Goal: Task Accomplishment & Management: Use online tool/utility

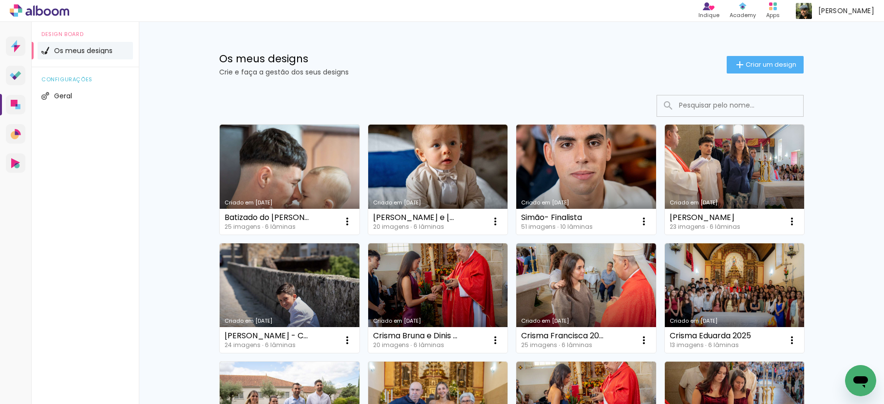
click at [793, 75] on div "Os meus designs Crie e faça a gestão dos seus designs Criar um design" at bounding box center [511, 53] width 633 height 63
click at [788, 61] on span "Criar um design" at bounding box center [770, 64] width 51 height 6
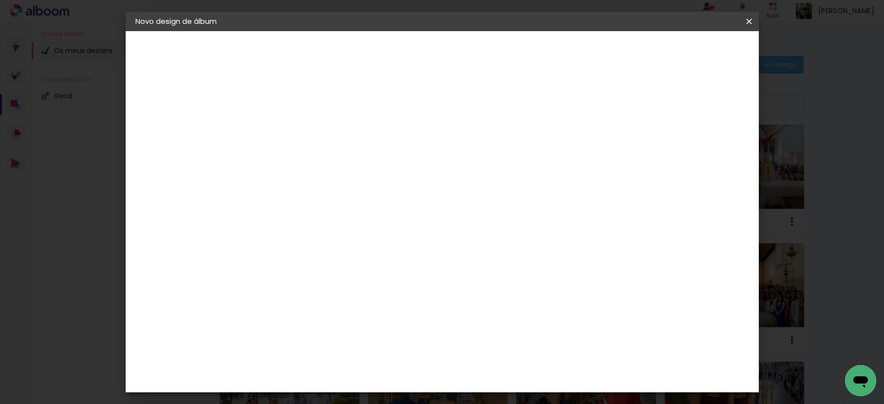
click at [295, 138] on div at bounding box center [295, 138] width 0 height 1
type input "S"
type input "[PERSON_NAME]"
type paper-input "[PERSON_NAME]"
click at [394, 52] on paper-button "Avançar" at bounding box center [371, 51] width 48 height 17
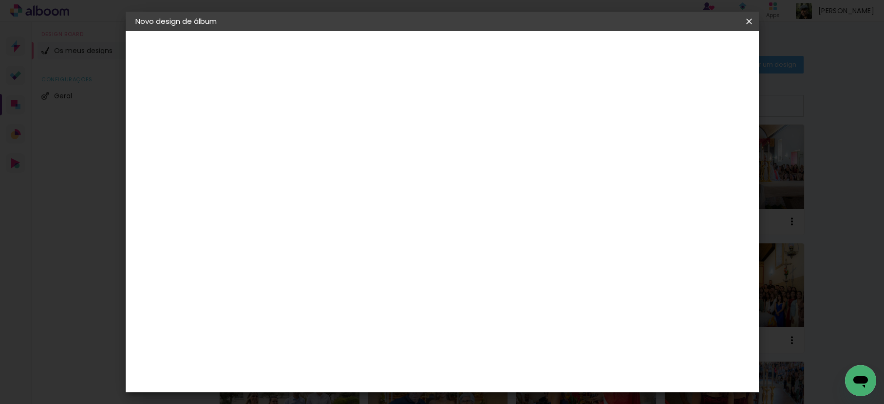
click at [437, 145] on paper-item "Tamanho Livre" at bounding box center [401, 149] width 74 height 25
click at [437, 52] on paper-button "Avançar" at bounding box center [414, 51] width 48 height 17
click at [277, 275] on div "30" at bounding box center [269, 276] width 37 height 15
drag, startPoint x: 266, startPoint y: 276, endPoint x: 255, endPoint y: 276, distance: 11.2
click at [255, 276] on input "30" at bounding box center [263, 276] width 25 height 15
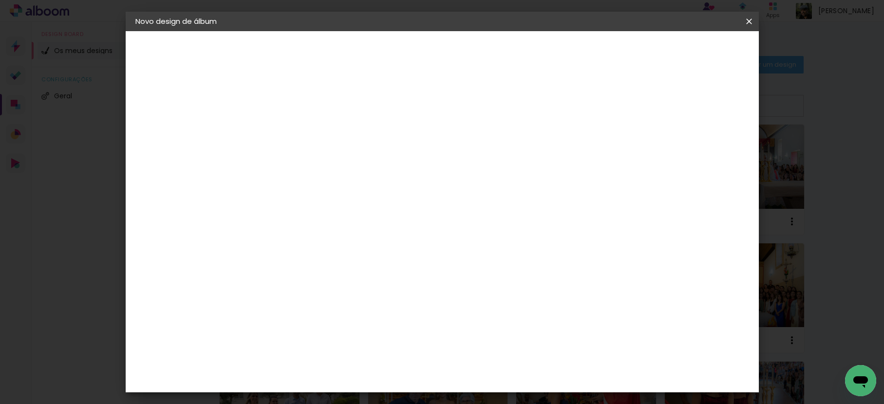
type input "20,5"
type paper-input "20,5"
drag, startPoint x: 509, startPoint y: 344, endPoint x: 496, endPoint y: 344, distance: 13.2
click at [496, 344] on div "60" at bounding box center [502, 345] width 37 height 15
type input "6"
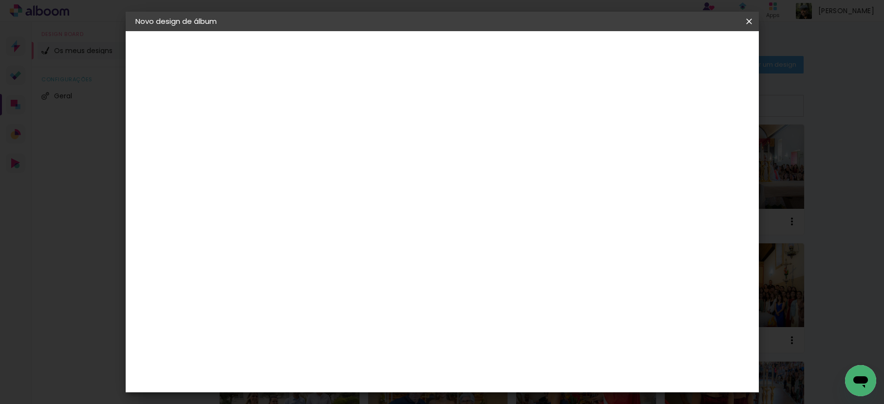
scroll to position [179, 0]
type input "41"
type paper-input "41"
click at [688, 49] on span "Iniciar design" at bounding box center [666, 51] width 44 height 7
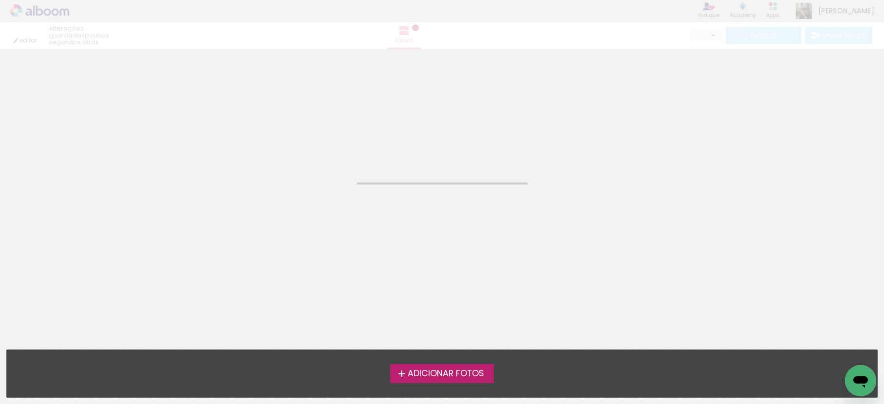
click at [477, 375] on span "Adicionar Fotos" at bounding box center [446, 374] width 76 height 9
click at [0, 0] on input "file" at bounding box center [0, 0] width 0 height 0
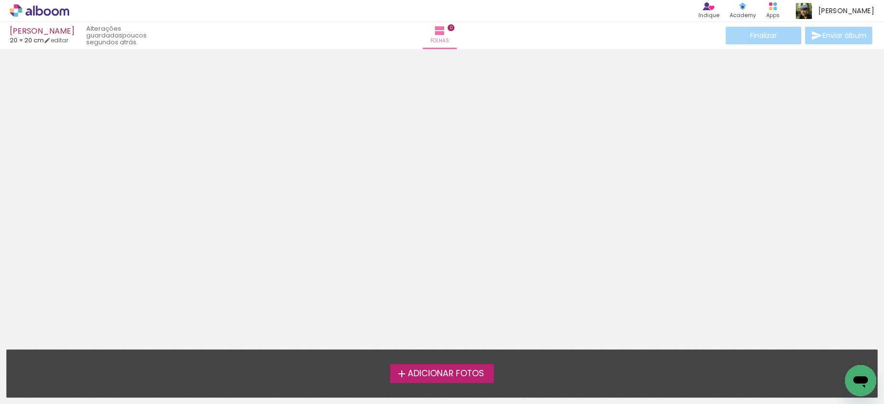
click at [43, 4] on icon at bounding box center [39, 10] width 59 height 13
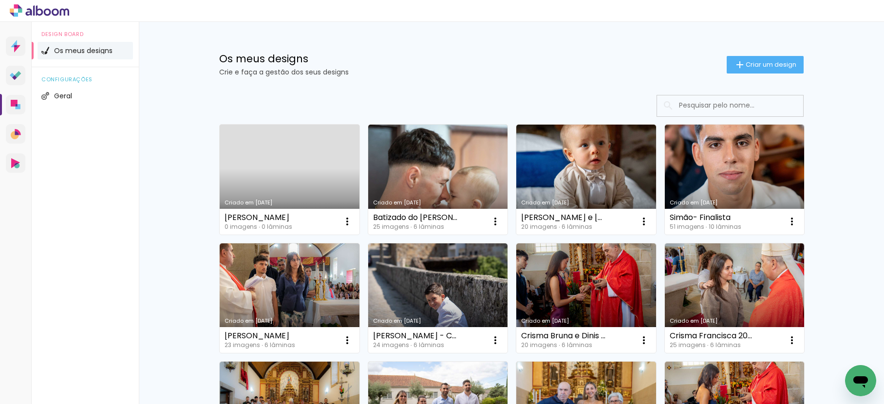
click at [50, 9] on icon at bounding box center [39, 10] width 59 height 13
click at [64, 10] on icon at bounding box center [64, 11] width 9 height 7
click at [22, 5] on icon at bounding box center [39, 10] width 59 height 13
